Goal: Task Accomplishment & Management: Use online tool/utility

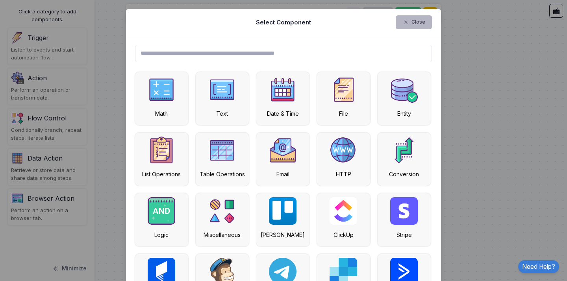
click at [399, 24] on button "Close" at bounding box center [414, 22] width 37 height 14
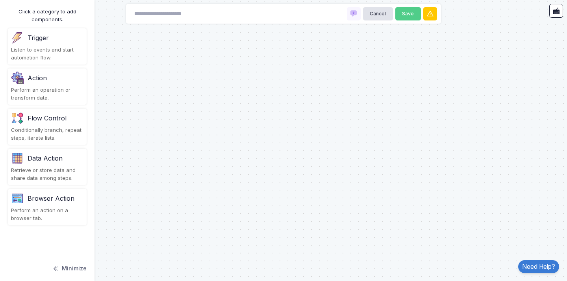
drag, startPoint x: 127, startPoint y: 45, endPoint x: 159, endPoint y: 65, distance: 37.9
click at [159, 65] on div at bounding box center [283, 140] width 567 height 281
drag, startPoint x: 159, startPoint y: 65, endPoint x: 193, endPoint y: 96, distance: 45.7
click at [193, 96] on div at bounding box center [283, 140] width 567 height 281
drag, startPoint x: 182, startPoint y: 87, endPoint x: 212, endPoint y: 115, distance: 40.7
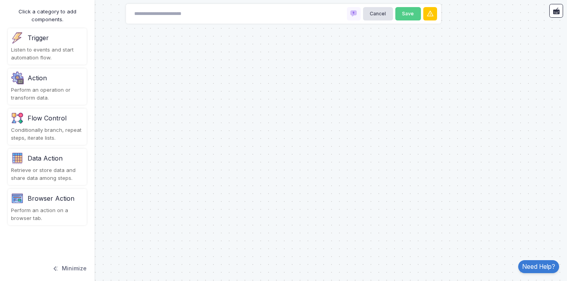
click at [212, 116] on div at bounding box center [283, 140] width 567 height 281
drag, startPoint x: 302, startPoint y: 145, endPoint x: 394, endPoint y: 125, distance: 93.8
click at [394, 125] on div at bounding box center [283, 140] width 567 height 281
drag, startPoint x: 393, startPoint y: 125, endPoint x: 238, endPoint y: 96, distance: 158.2
click at [238, 96] on div at bounding box center [283, 140] width 567 height 281
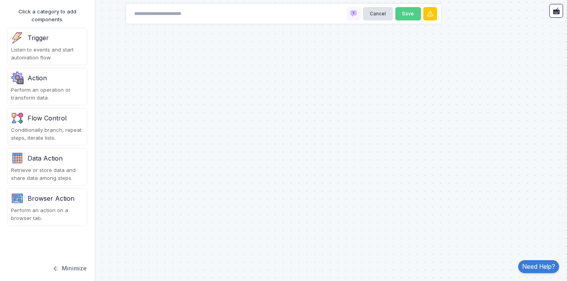
drag, startPoint x: 86, startPoint y: 107, endPoint x: 24, endPoint y: 113, distance: 62.4
click at [24, 113] on automation-editor "Cancel Save Click a category to add components. Trigger Listen to events and st…" at bounding box center [283, 140] width 567 height 281
drag, startPoint x: 225, startPoint y: 123, endPoint x: 393, endPoint y: 178, distance: 176.1
click at [393, 178] on div at bounding box center [283, 140] width 567 height 281
drag, startPoint x: 363, startPoint y: 165, endPoint x: 382, endPoint y: 178, distance: 22.5
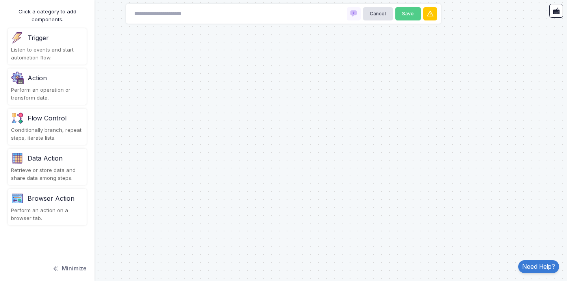
click at [374, 171] on div at bounding box center [283, 140] width 567 height 281
drag, startPoint x: 256, startPoint y: 118, endPoint x: 378, endPoint y: 209, distance: 152.1
click at [376, 208] on div at bounding box center [283, 140] width 567 height 281
drag, startPoint x: 289, startPoint y: 152, endPoint x: 233, endPoint y: 183, distance: 63.1
click at [235, 182] on div at bounding box center [283, 140] width 567 height 281
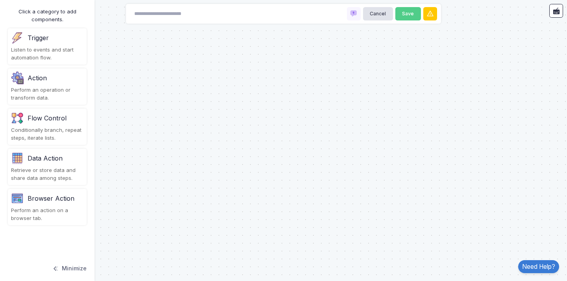
drag, startPoint x: 224, startPoint y: 181, endPoint x: 87, endPoint y: 144, distance: 141.7
click at [87, 144] on automation-editor "Cancel Save Click a category to add components. Trigger Listen to events and st…" at bounding box center [283, 140] width 567 height 281
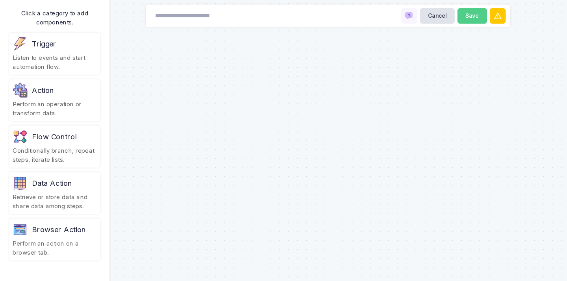
click at [281, 54] on div at bounding box center [283, 140] width 567 height 281
click at [270, 17] on div "Cancel Save" at bounding box center [283, 14] width 315 height 20
click at [295, 19] on div "Cancel Save" at bounding box center [283, 14] width 315 height 20
click at [291, 72] on div at bounding box center [283, 140] width 567 height 281
drag, startPoint x: 116, startPoint y: 28, endPoint x: 323, endPoint y: 85, distance: 214.7
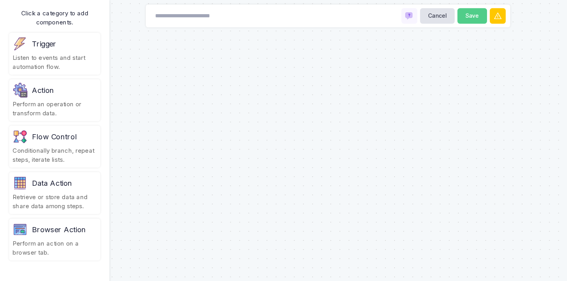
click at [324, 84] on div at bounding box center [283, 140] width 567 height 281
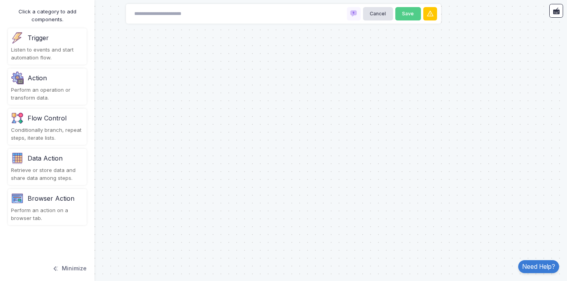
drag, startPoint x: 282, startPoint y: 109, endPoint x: 317, endPoint y: 183, distance: 81.9
click at [317, 182] on div at bounding box center [283, 140] width 567 height 281
drag, startPoint x: 236, startPoint y: 98, endPoint x: 307, endPoint y: 152, distance: 89.1
click at [307, 152] on div at bounding box center [283, 140] width 567 height 281
drag, startPoint x: 316, startPoint y: 146, endPoint x: 302, endPoint y: 156, distance: 17.6
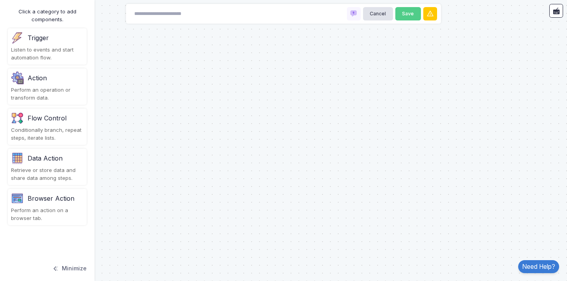
click at [302, 156] on div at bounding box center [283, 140] width 567 height 281
